Goal: Use online tool/utility

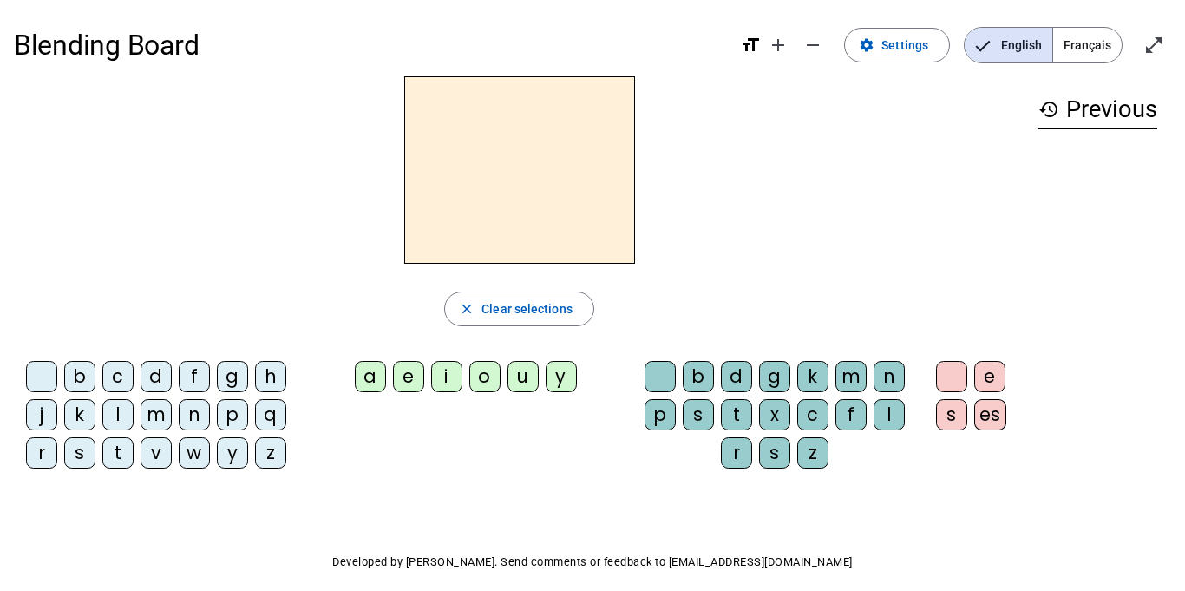
click at [1157, 377] on div "history Previous" at bounding box center [1098, 265] width 147 height 378
click at [518, 382] on div "u" at bounding box center [523, 376] width 31 height 31
click at [160, 424] on div "m" at bounding box center [156, 414] width 31 height 31
click at [239, 421] on div "p" at bounding box center [232, 414] width 31 height 31
click at [161, 377] on div "d" at bounding box center [156, 376] width 31 height 31
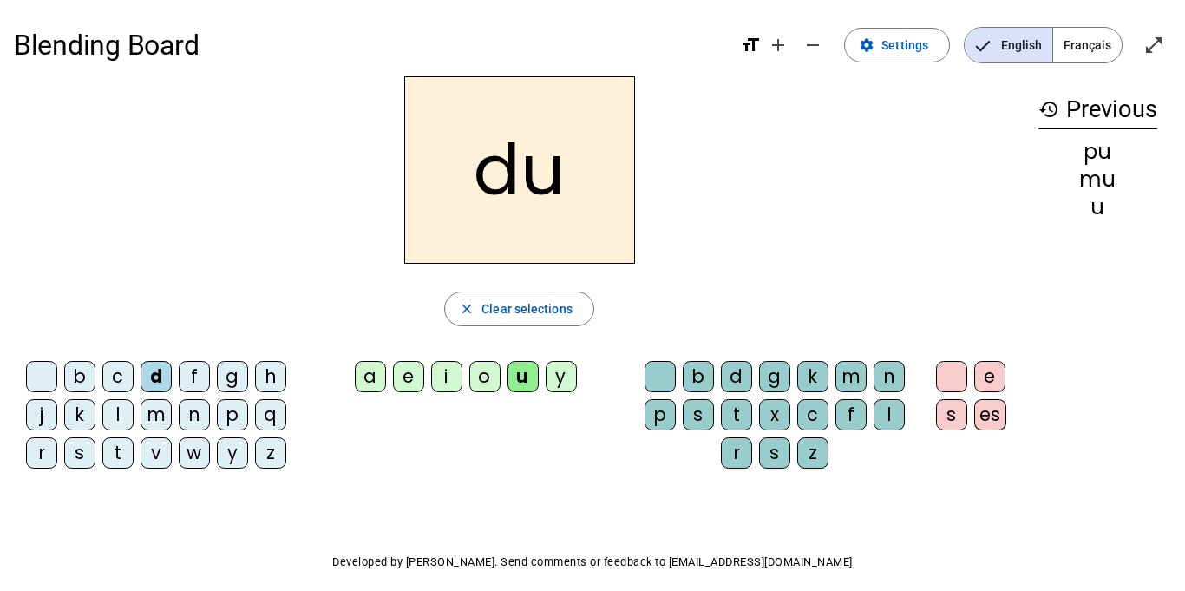
click at [115, 417] on div "l" at bounding box center [117, 414] width 31 height 31
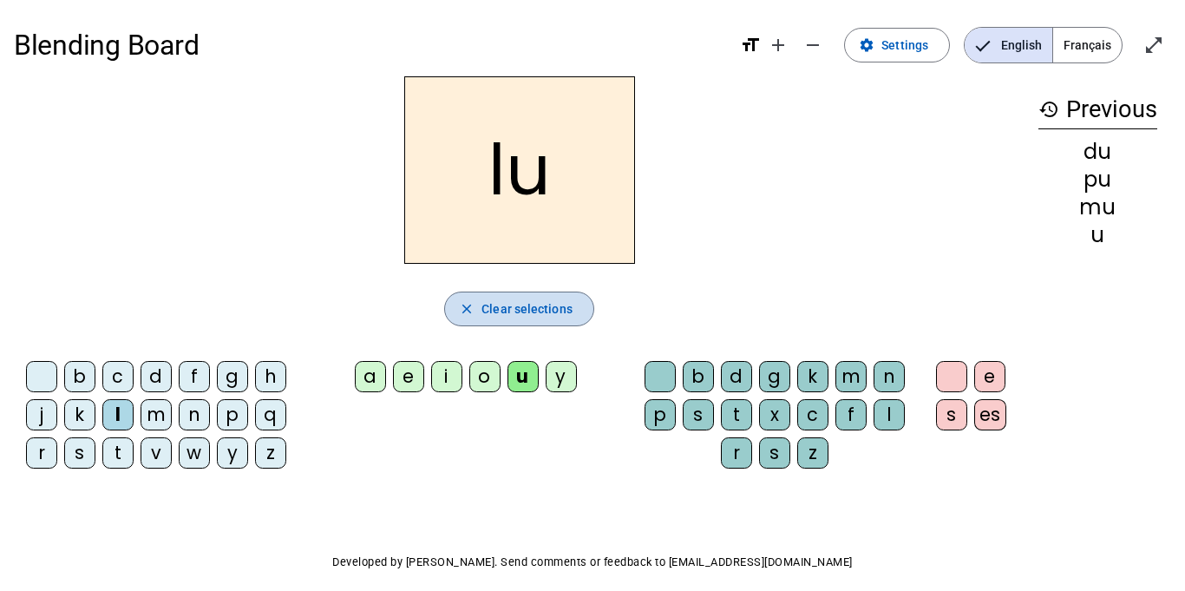
click at [533, 310] on span "Clear selections" at bounding box center [527, 308] width 91 height 21
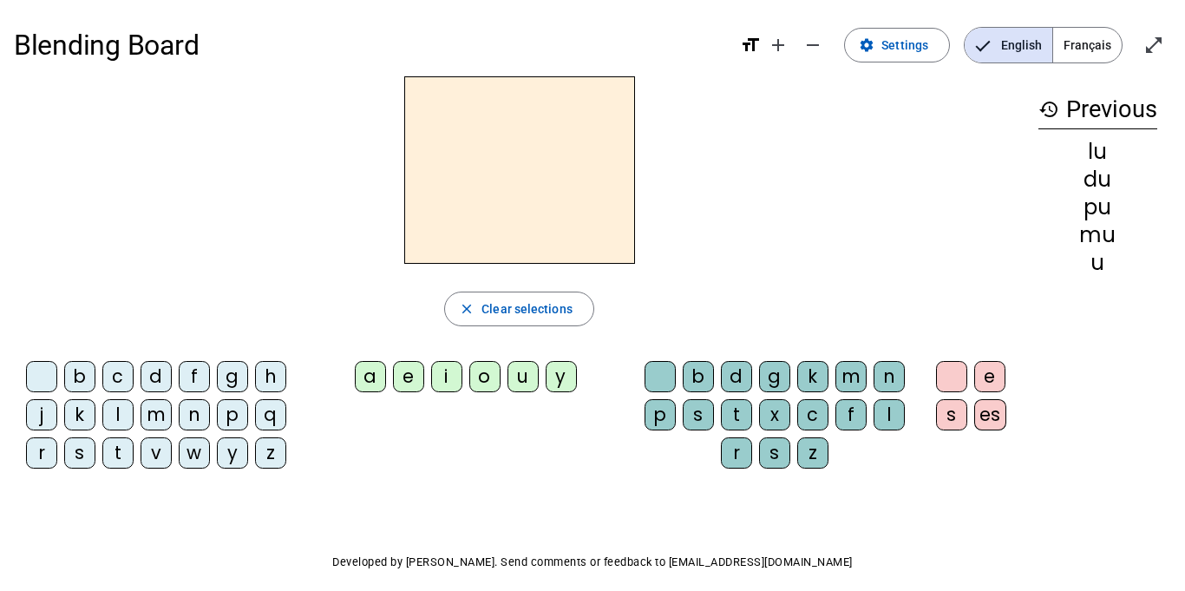
click at [231, 411] on div "p" at bounding box center [232, 414] width 31 height 31
click at [372, 388] on div "a" at bounding box center [370, 376] width 31 height 31
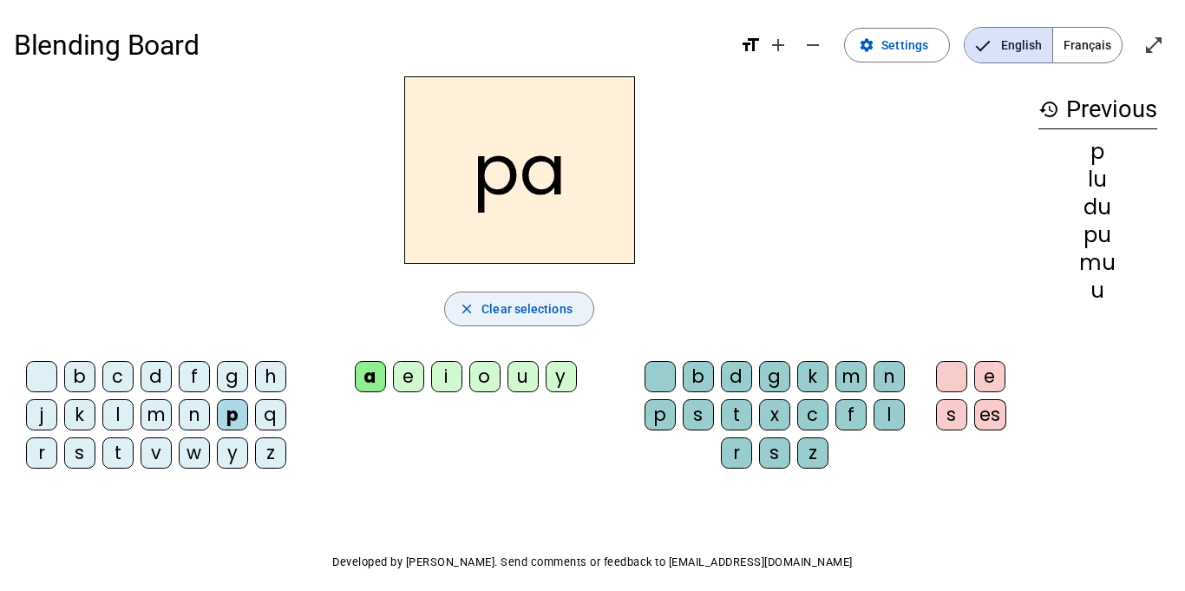
click at [470, 313] on mat-icon "close" at bounding box center [467, 309] width 16 height 16
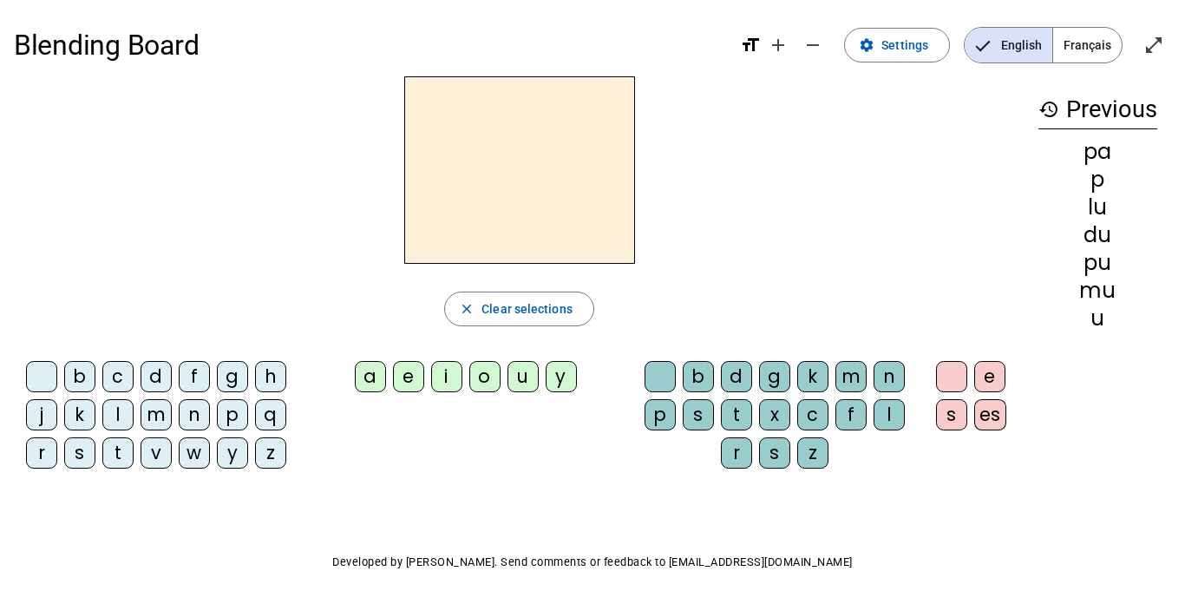
click at [116, 465] on div "t" at bounding box center [117, 452] width 31 height 31
click at [415, 372] on div "e" at bounding box center [408, 376] width 31 height 31
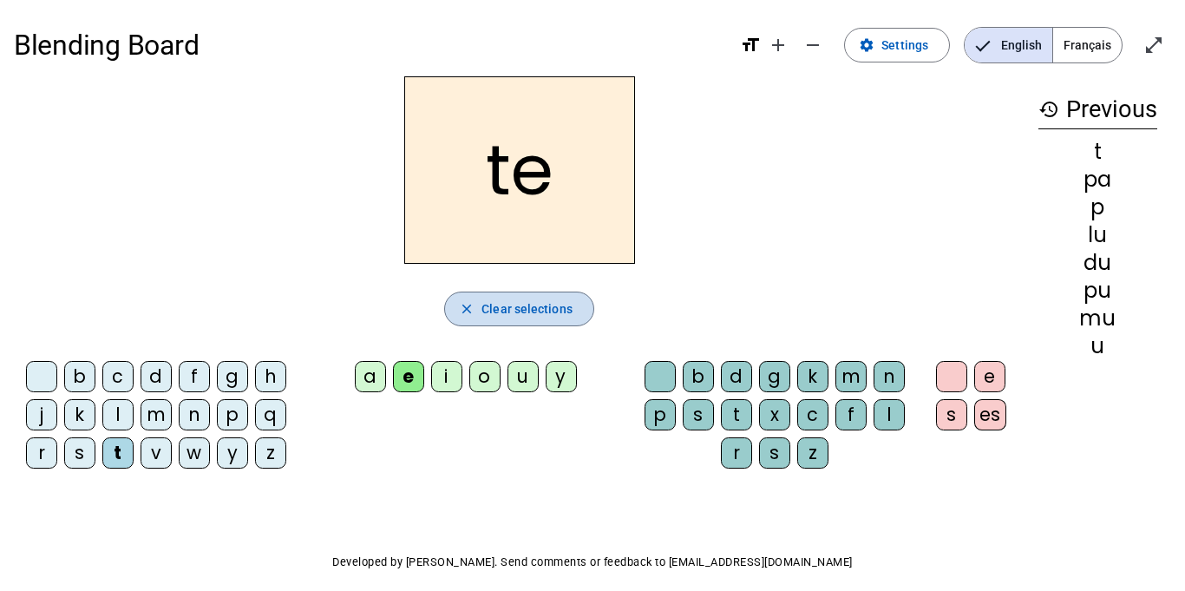
click at [495, 301] on span "Clear selections" at bounding box center [527, 308] width 91 height 21
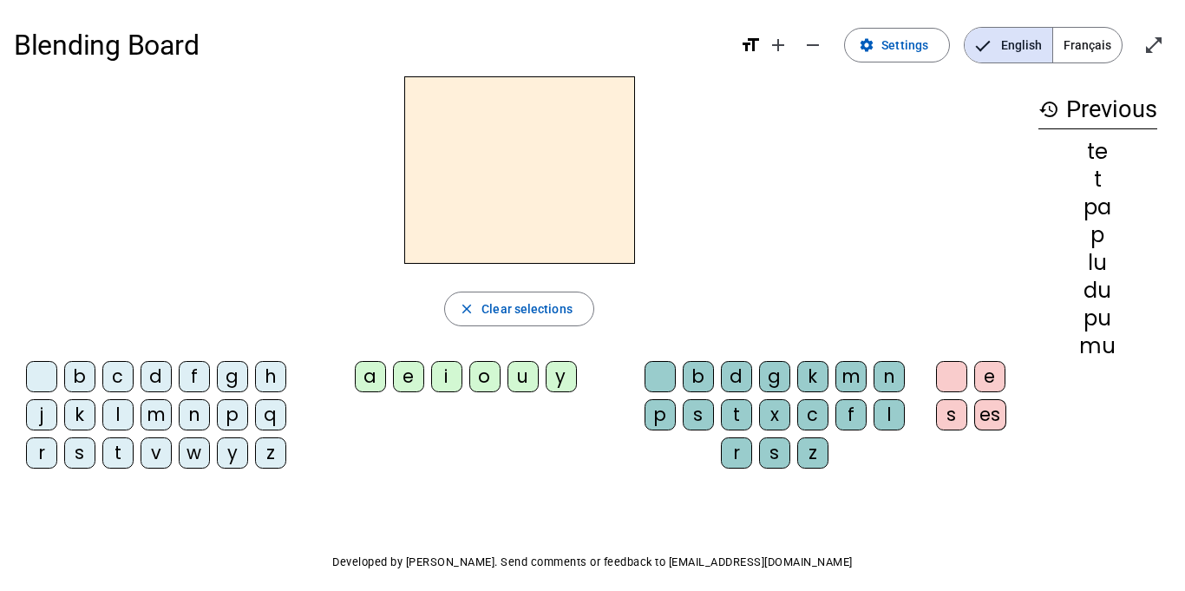
click at [164, 449] on div "v" at bounding box center [156, 452] width 31 height 31
click at [458, 383] on div "i" at bounding box center [446, 376] width 31 height 31
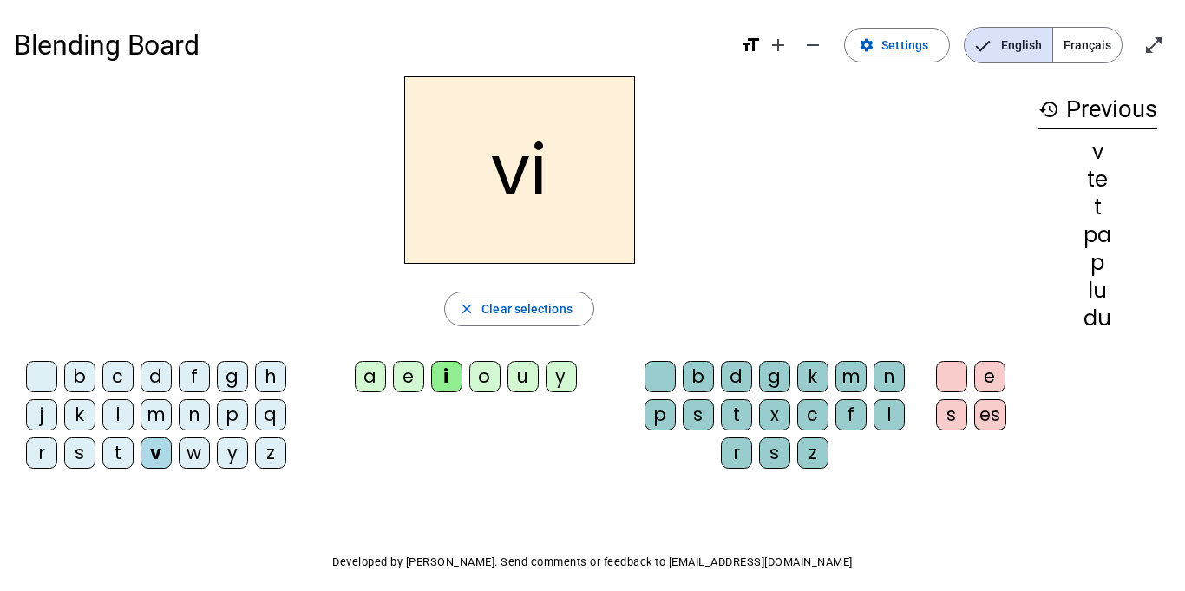
click at [854, 376] on div "m" at bounding box center [851, 376] width 31 height 31
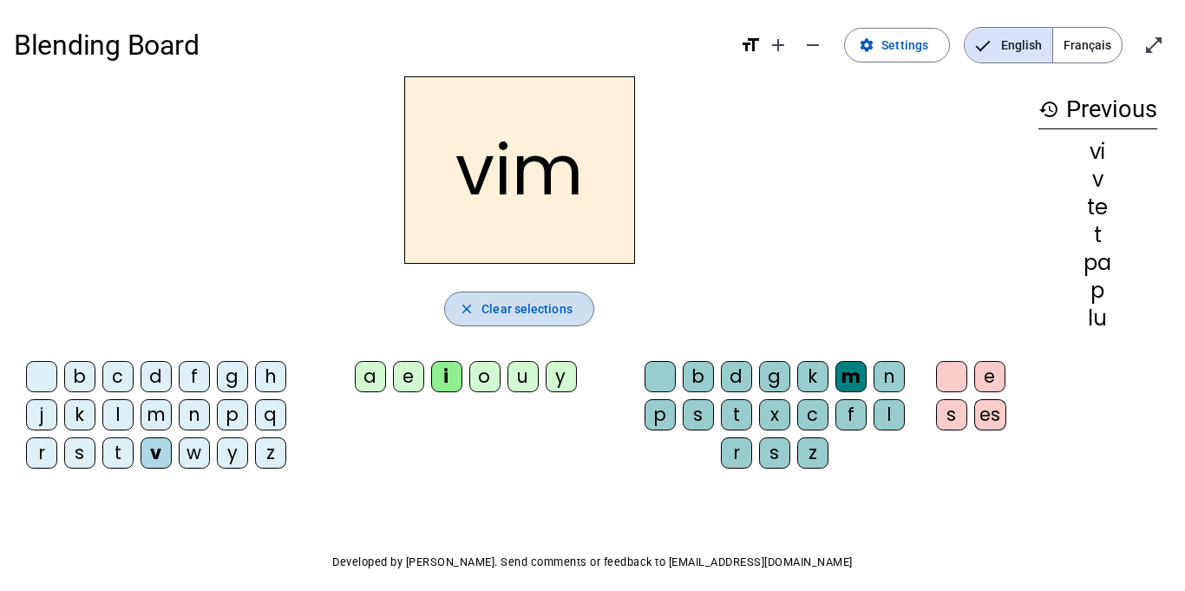
click at [501, 311] on span "Clear selections" at bounding box center [527, 308] width 91 height 21
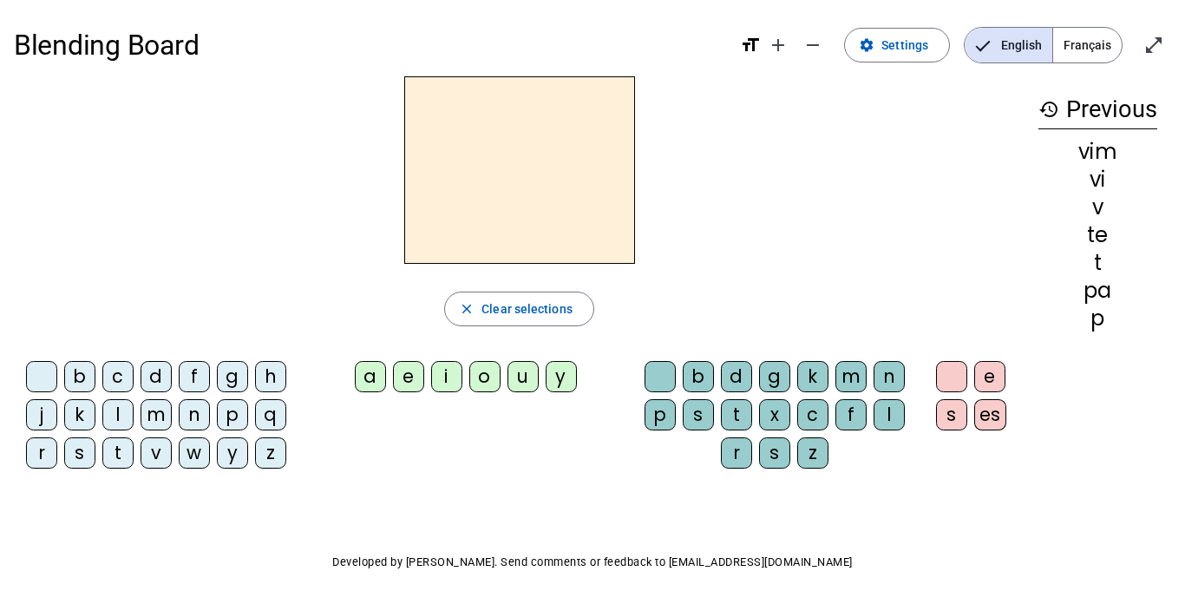
click at [239, 410] on div "p" at bounding box center [232, 414] width 31 height 31
click at [527, 375] on div "u" at bounding box center [523, 376] width 31 height 31
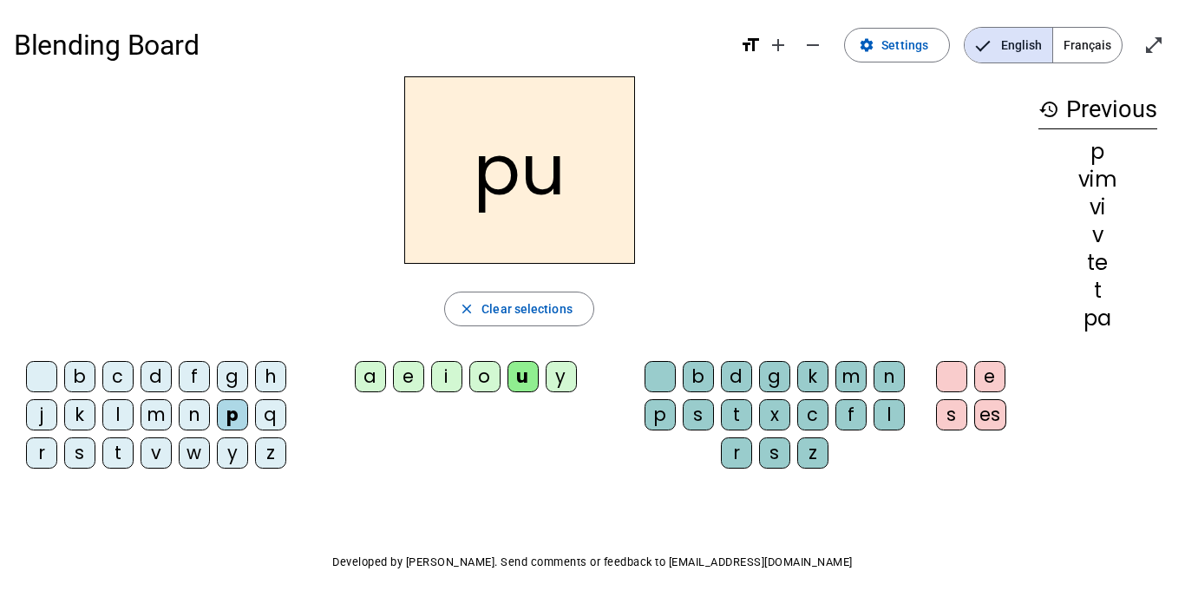
click at [190, 451] on div "w" at bounding box center [194, 452] width 31 height 31
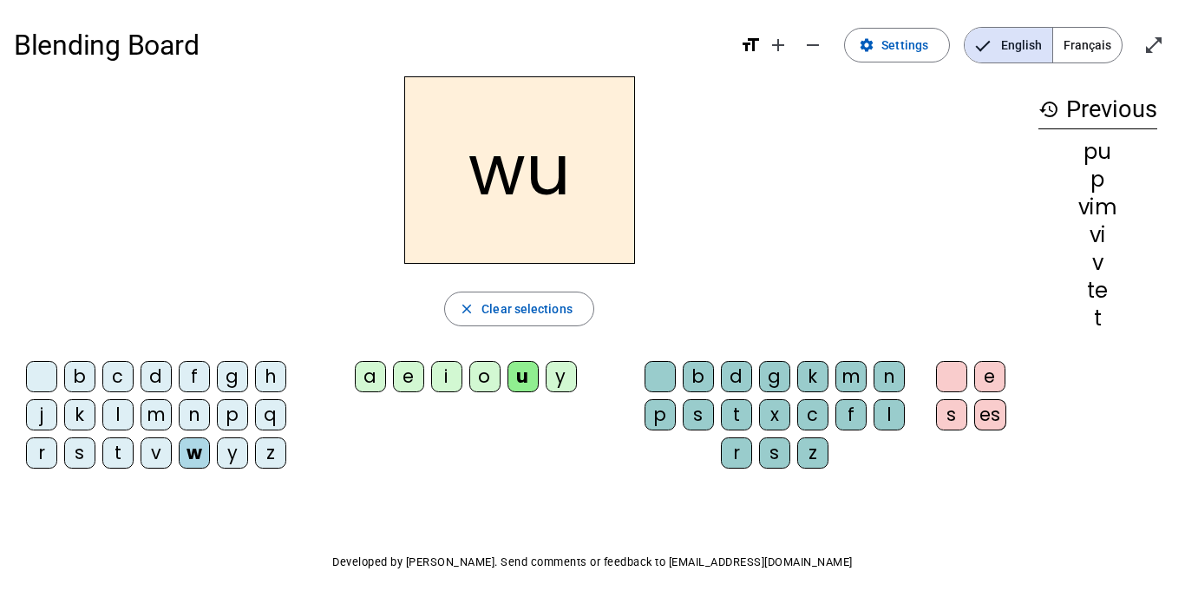
click at [66, 454] on div "s" at bounding box center [79, 452] width 31 height 31
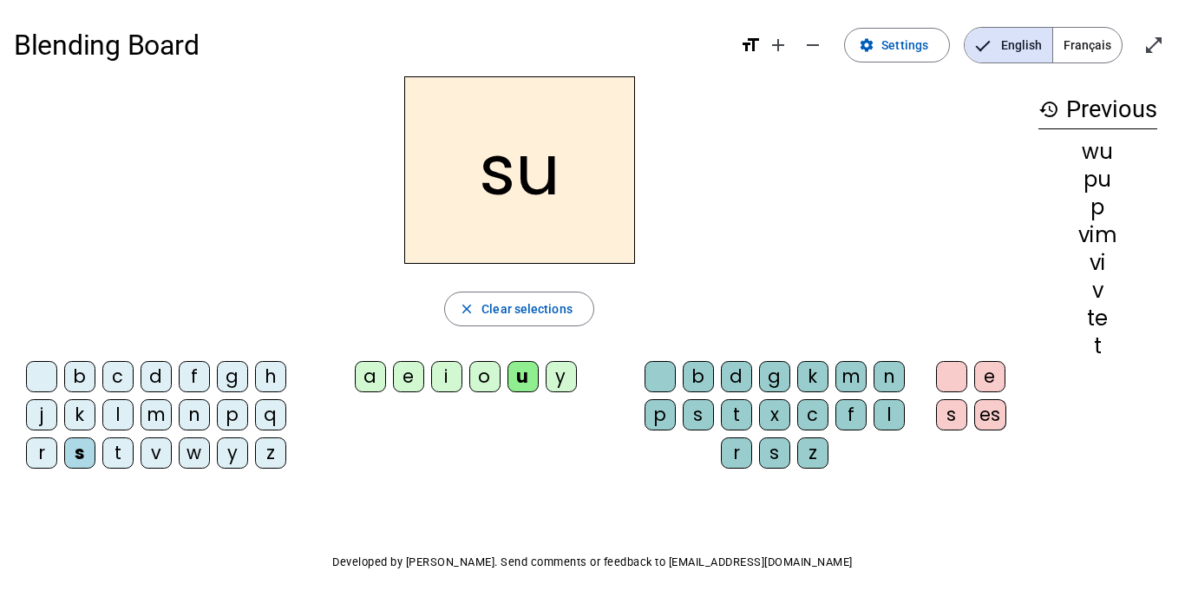
click at [110, 372] on div "c" at bounding box center [117, 376] width 31 height 31
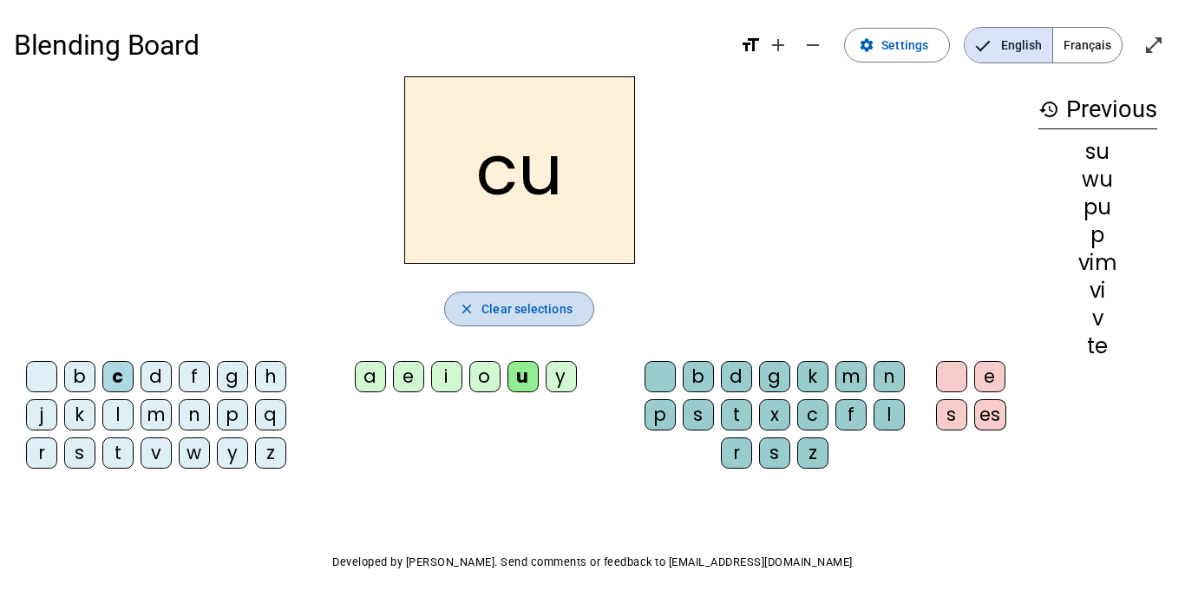
click at [534, 304] on span "Clear selections" at bounding box center [527, 308] width 91 height 21
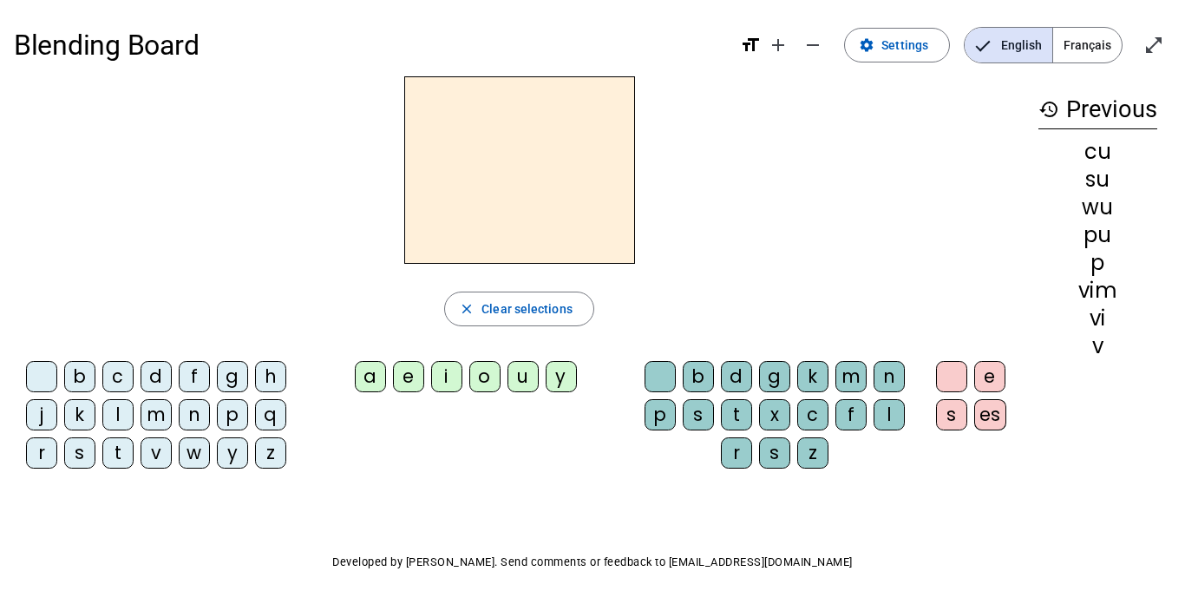
click at [148, 410] on div "m" at bounding box center [156, 414] width 31 height 31
click at [525, 382] on div "u" at bounding box center [523, 376] width 31 height 31
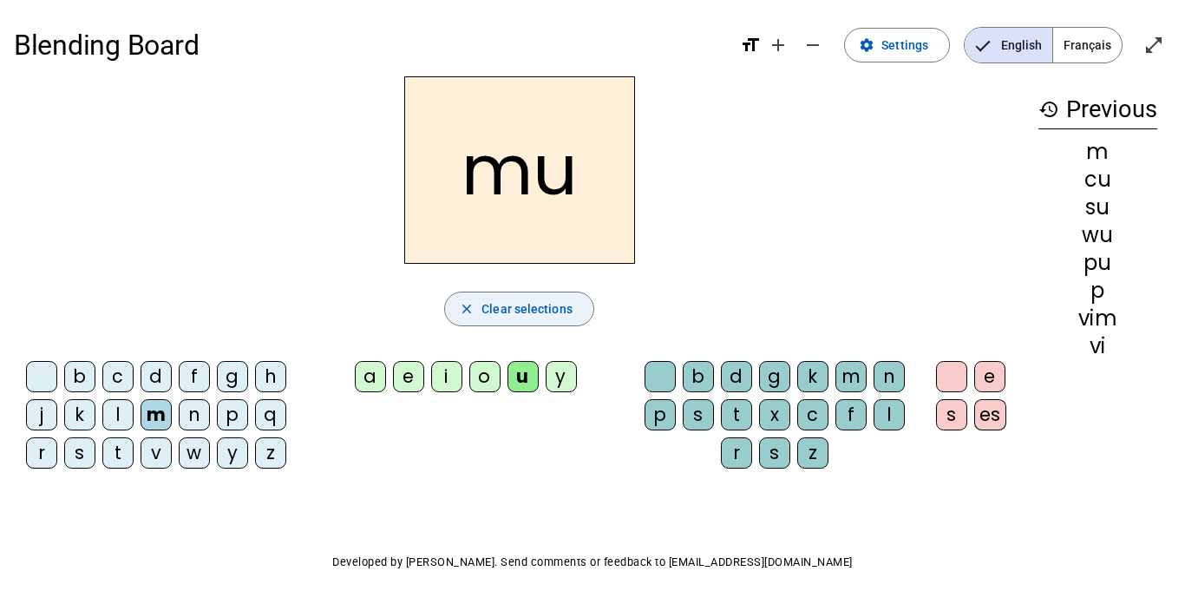
click at [508, 303] on span "Clear selections" at bounding box center [527, 308] width 91 height 21
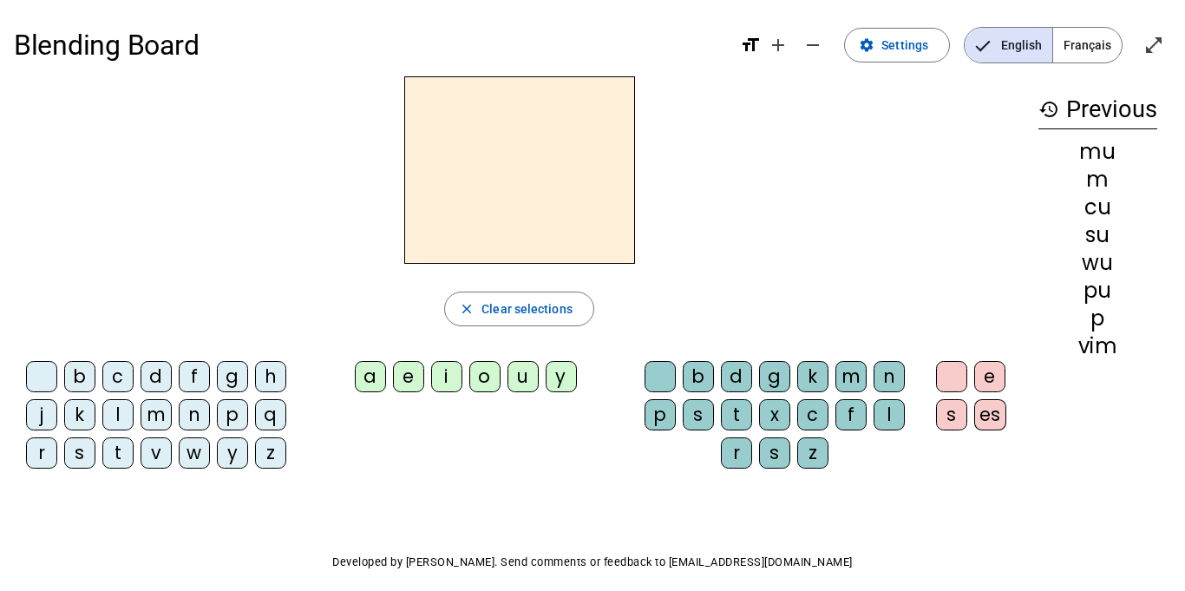
click at [154, 423] on div "m" at bounding box center [156, 414] width 31 height 31
click at [560, 372] on div "y" at bounding box center [561, 376] width 31 height 31
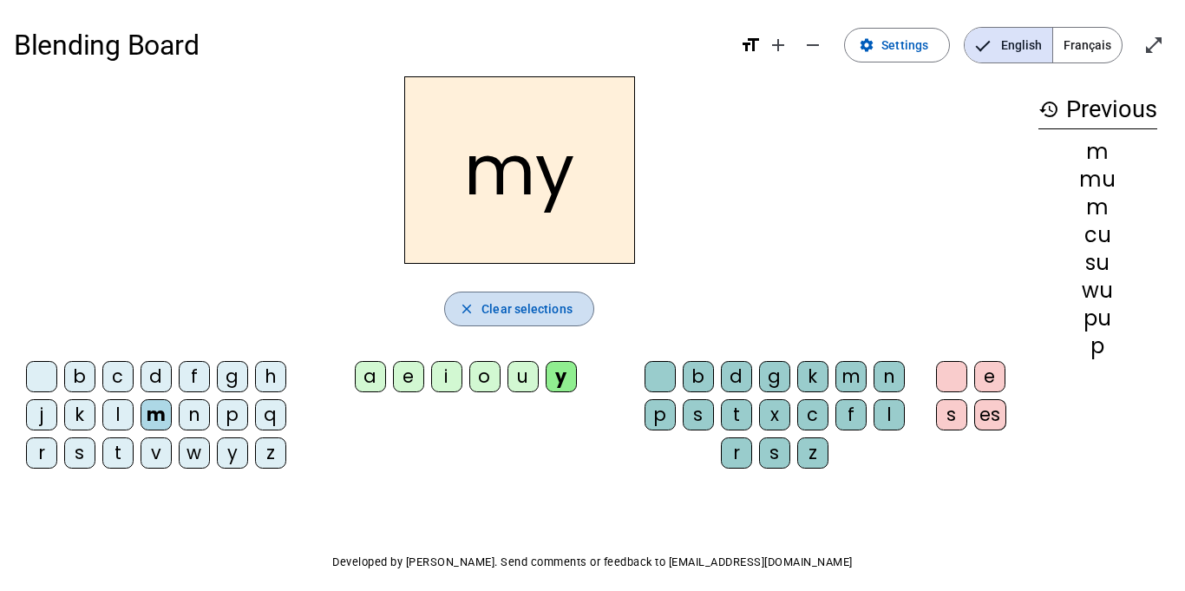
click at [545, 314] on span "Clear selections" at bounding box center [527, 308] width 91 height 21
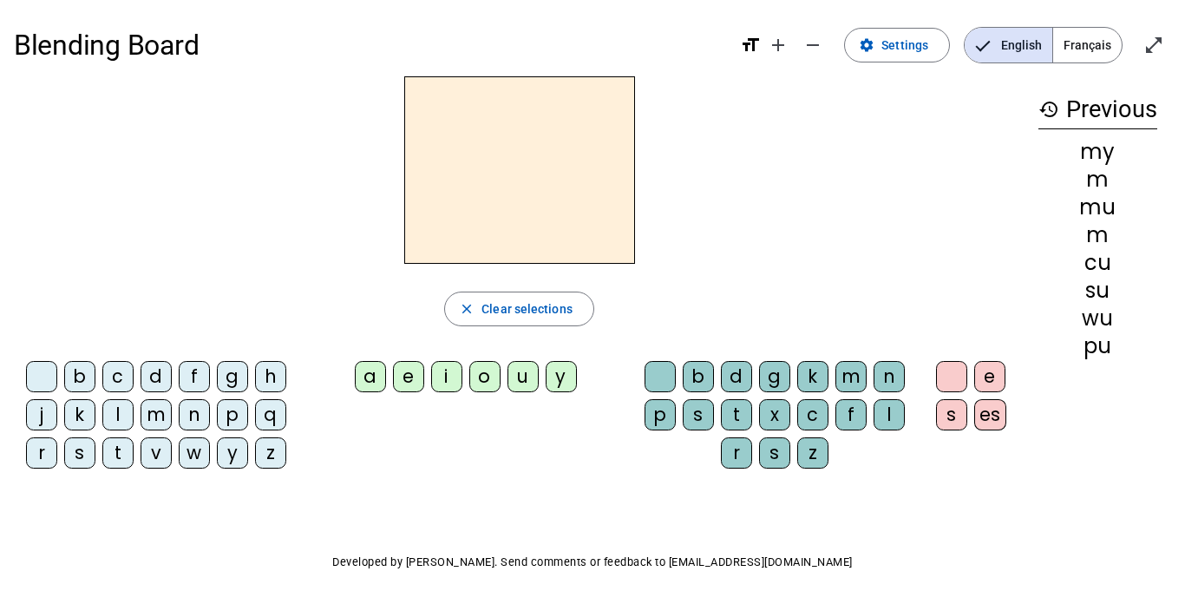
click at [193, 420] on div "n" at bounding box center [194, 414] width 31 height 31
click at [555, 375] on div "y" at bounding box center [561, 376] width 31 height 31
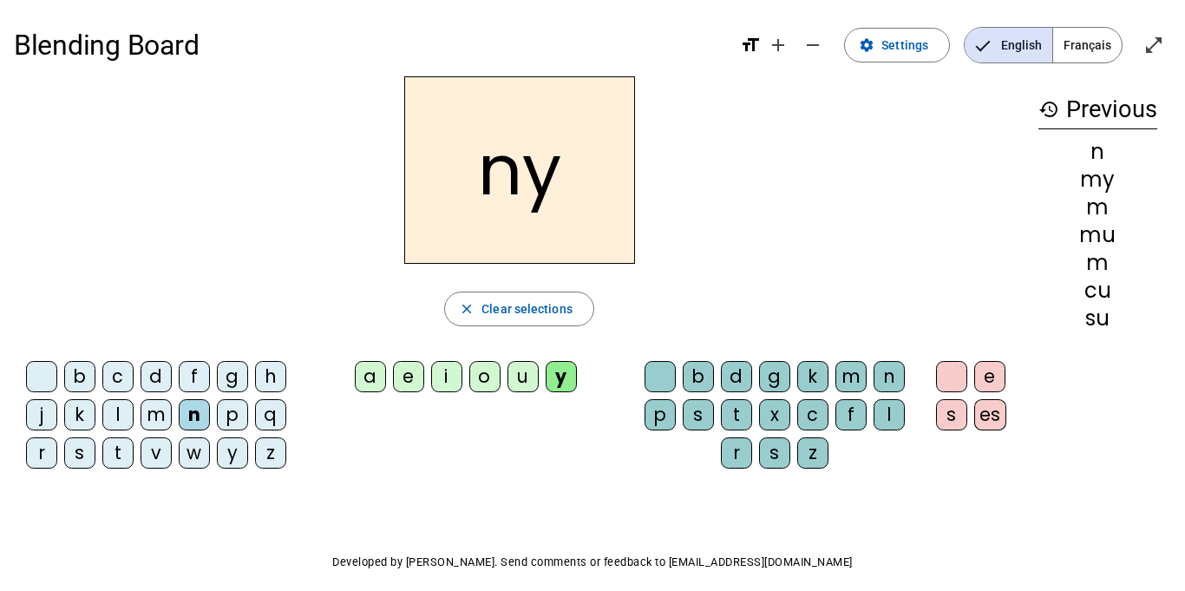
click at [655, 417] on div "p" at bounding box center [660, 414] width 31 height 31
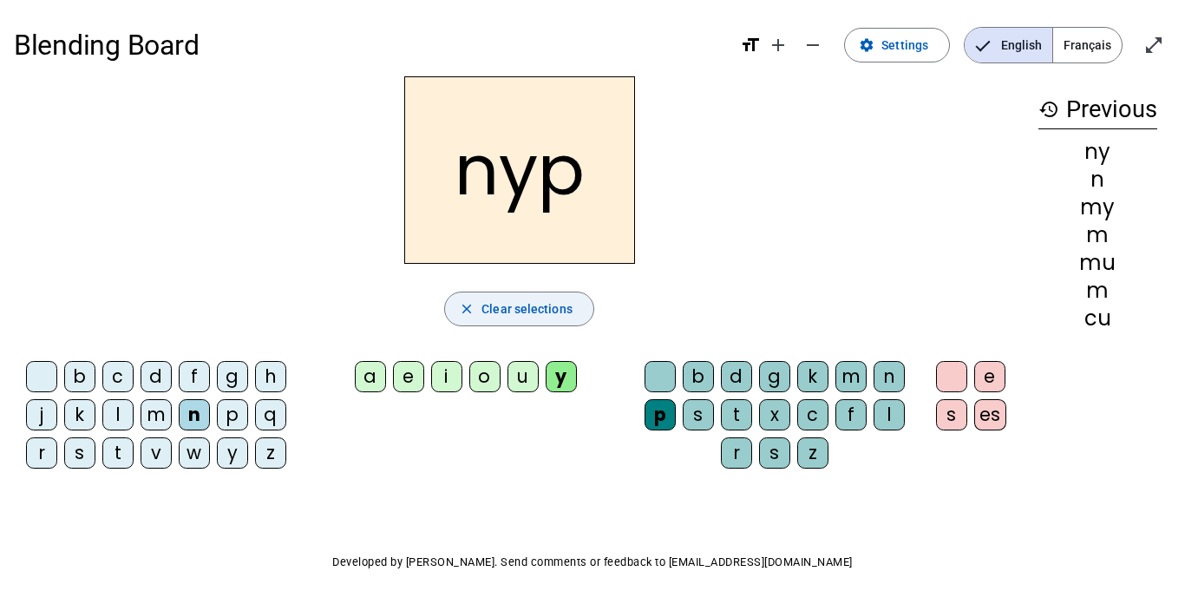
click at [512, 310] on span "Clear selections" at bounding box center [527, 308] width 91 height 21
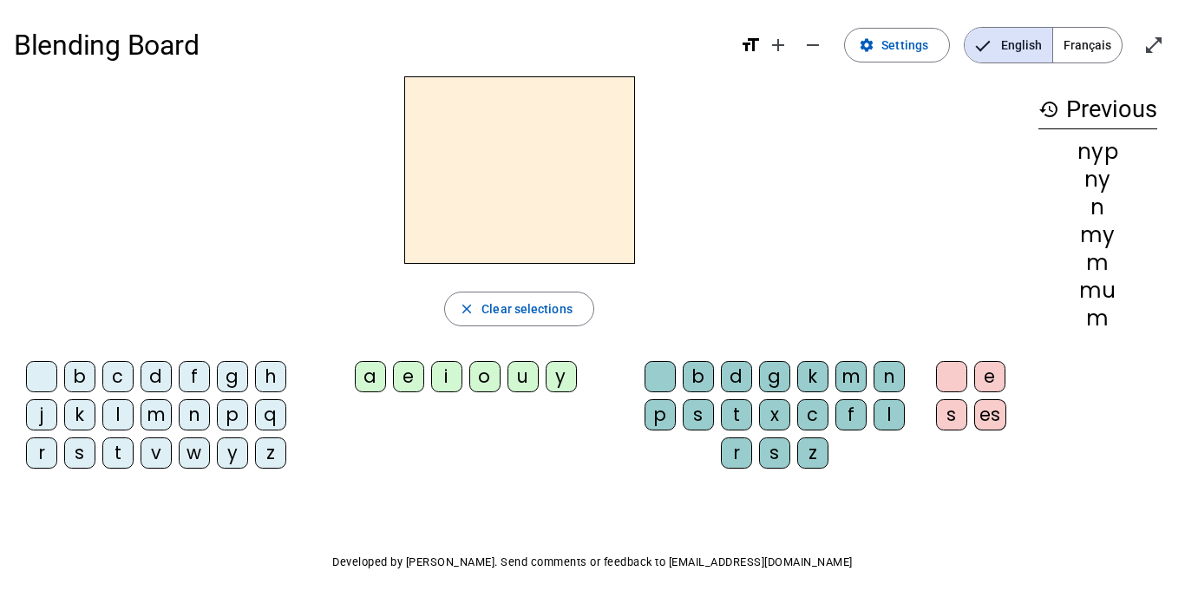
click at [75, 387] on div "b" at bounding box center [79, 376] width 31 height 31
click at [513, 373] on div "u" at bounding box center [523, 376] width 31 height 31
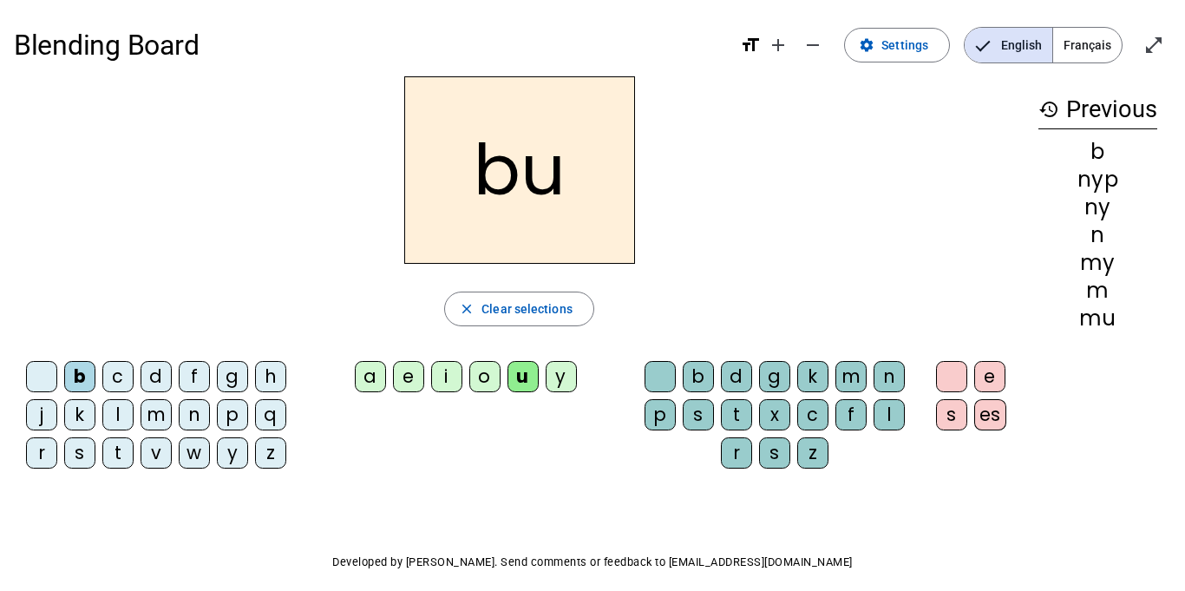
click at [693, 368] on div "b" at bounding box center [698, 376] width 31 height 31
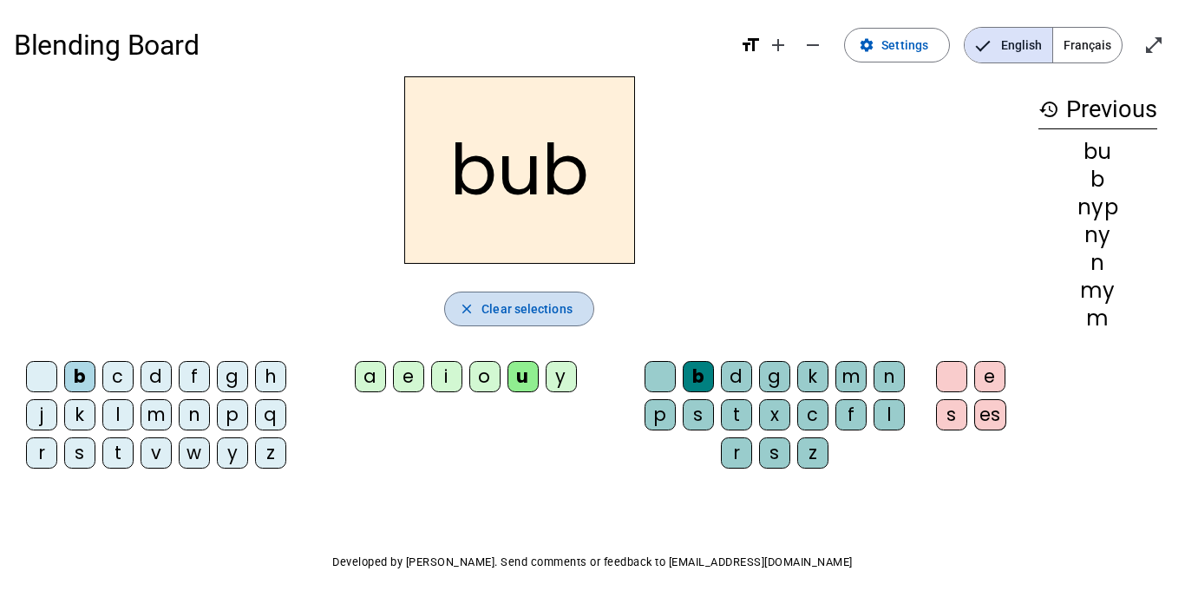
click at [497, 309] on span "Clear selections" at bounding box center [527, 308] width 91 height 21
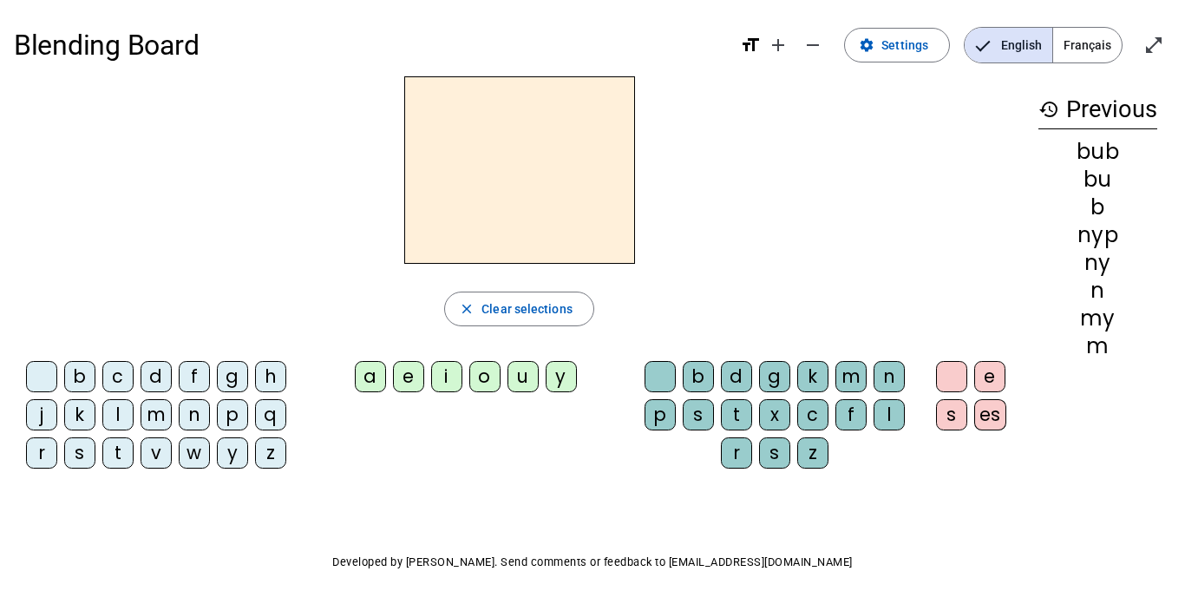
click at [227, 417] on div "p" at bounding box center [232, 414] width 31 height 31
